Goal: Transaction & Acquisition: Purchase product/service

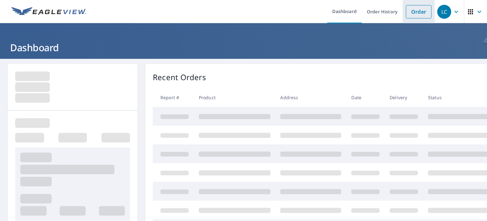
click at [419, 16] on link "Order" at bounding box center [419, 11] width 26 height 13
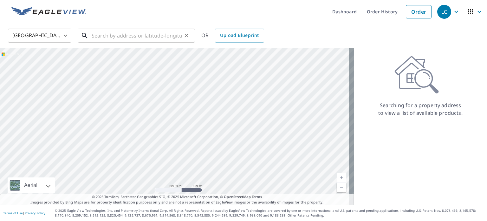
click at [116, 36] on input "text" at bounding box center [137, 36] width 90 height 18
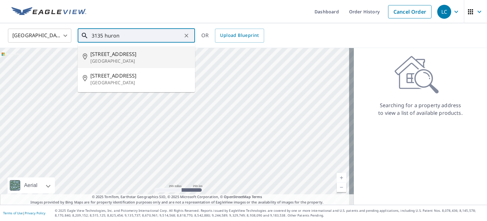
click at [119, 54] on span "[STREET_ADDRESS]" at bounding box center [140, 54] width 100 height 8
type input "[STREET_ADDRESS]"
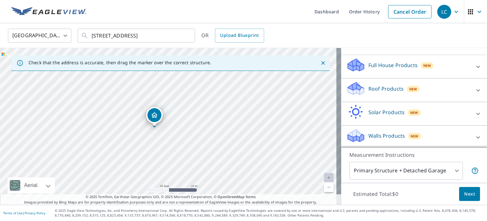
scroll to position [60, 0]
click at [449, 89] on div "Roof Products New" at bounding box center [409, 89] width 124 height 18
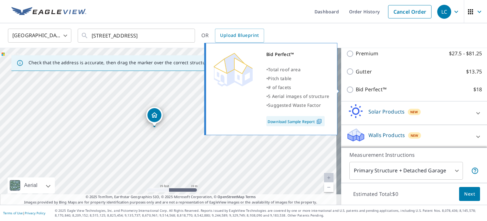
click at [366, 90] on p "Bid Perfect™" at bounding box center [371, 89] width 31 height 8
click at [356, 90] on input "Bid Perfect™ $18" at bounding box center [352, 90] width 10 height 8
checkbox input "true"
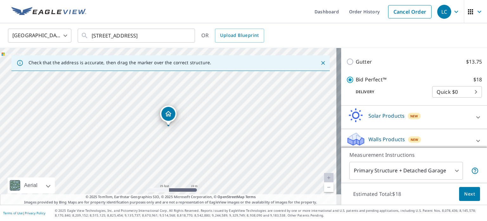
scroll to position [134, 0]
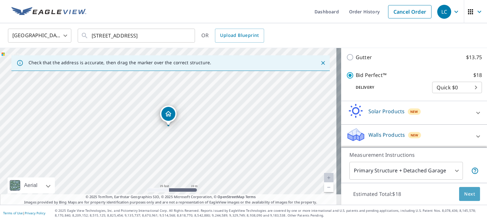
click at [466, 193] on span "Next" at bounding box center [470, 194] width 11 height 8
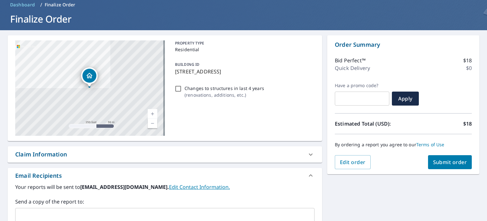
scroll to position [95, 0]
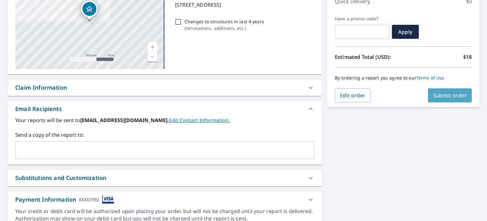
click at [447, 94] on span "Submit order" at bounding box center [451, 95] width 34 height 7
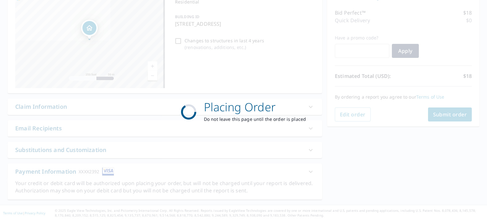
scroll to position [76, 0]
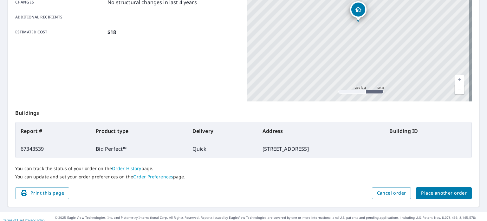
scroll to position [152, 0]
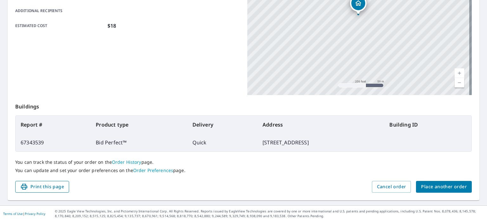
click at [59, 186] on span "Print this page" at bounding box center [42, 186] width 44 height 8
